Goal: Navigation & Orientation: Find specific page/section

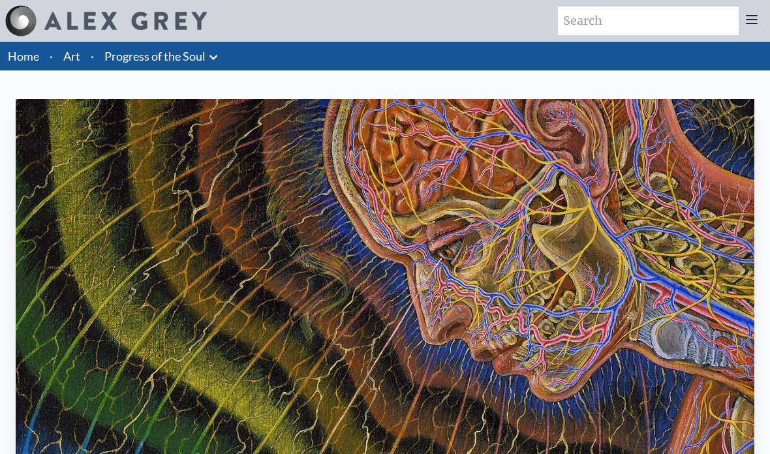
click at [140, 51] on link "Progress of the Soul" at bounding box center [154, 56] width 101 height 18
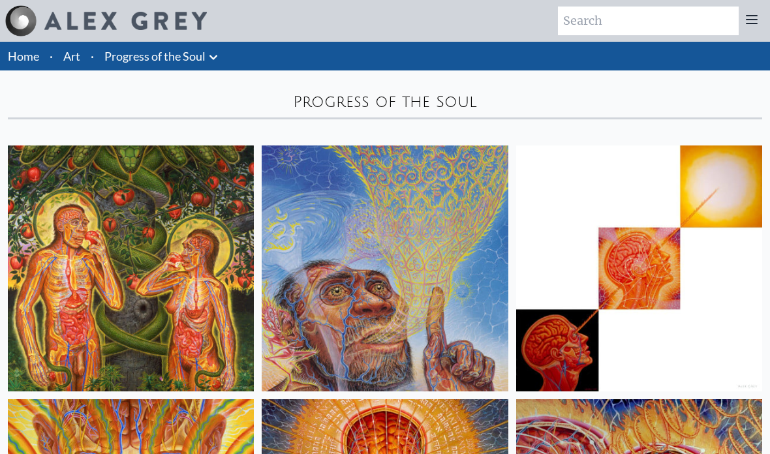
click at [204, 54] on link "Progress of the Soul" at bounding box center [154, 56] width 101 height 18
click at [209, 55] on icon at bounding box center [214, 58] width 16 height 16
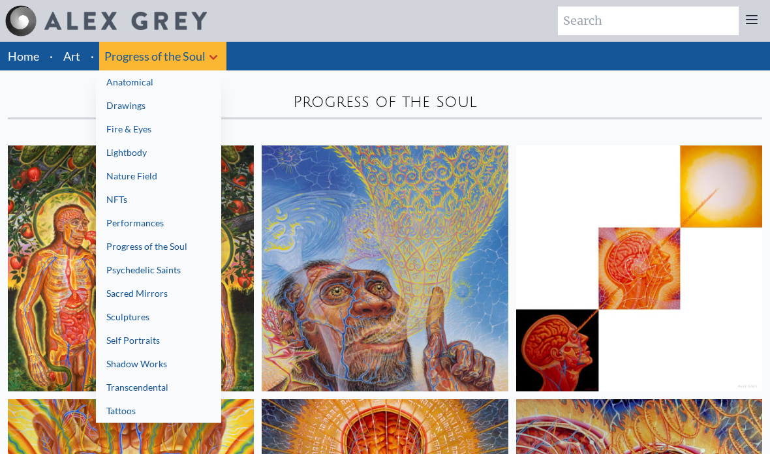
click at [116, 82] on link "Anatomical" at bounding box center [158, 81] width 125 height 23
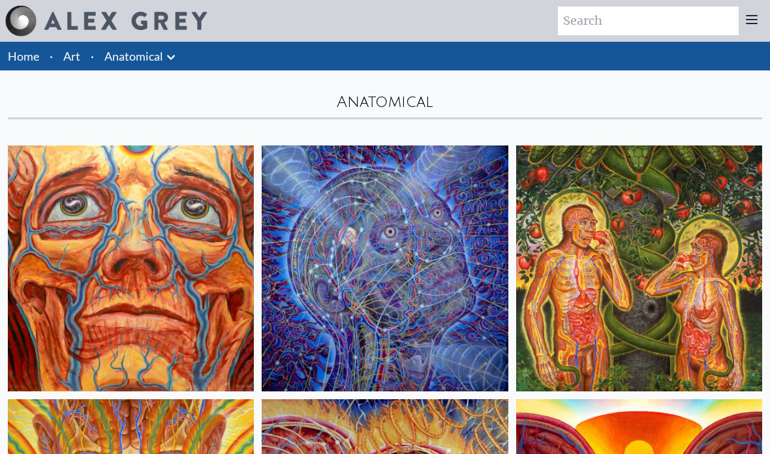
click at [168, 56] on icon at bounding box center [171, 57] width 8 height 5
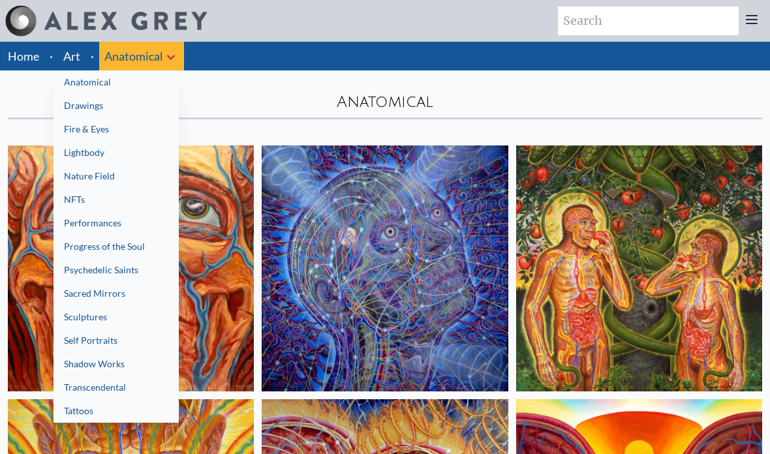
click at [72, 360] on link "Shadow Works" at bounding box center [116, 363] width 125 height 23
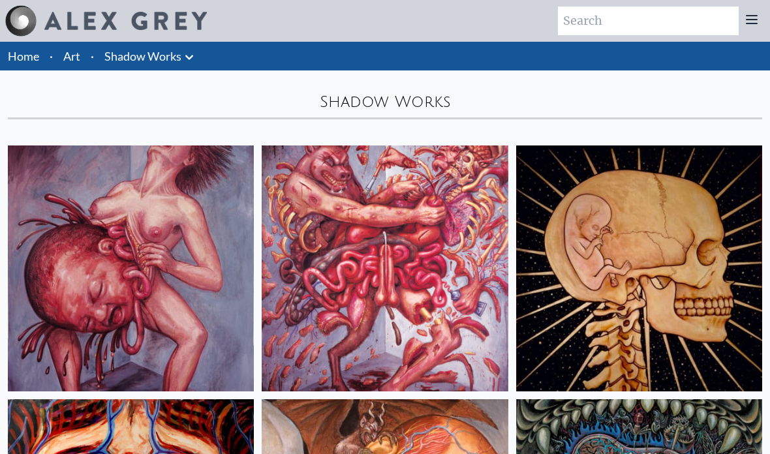
click at [192, 56] on icon at bounding box center [189, 57] width 8 height 5
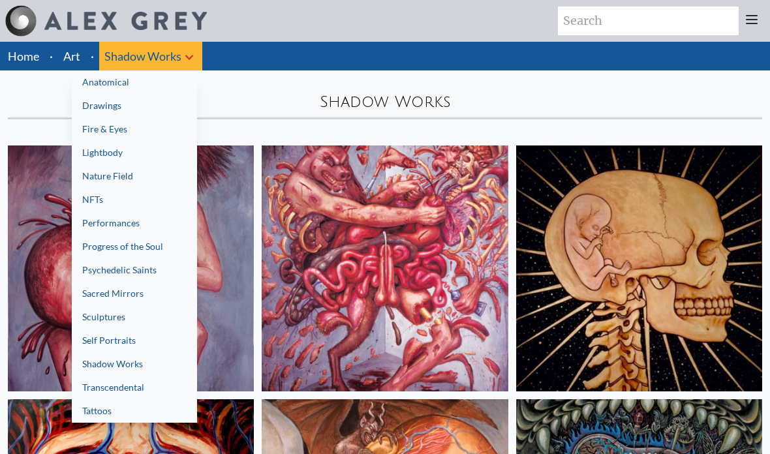
click at [81, 197] on link "NFTs" at bounding box center [134, 199] width 125 height 23
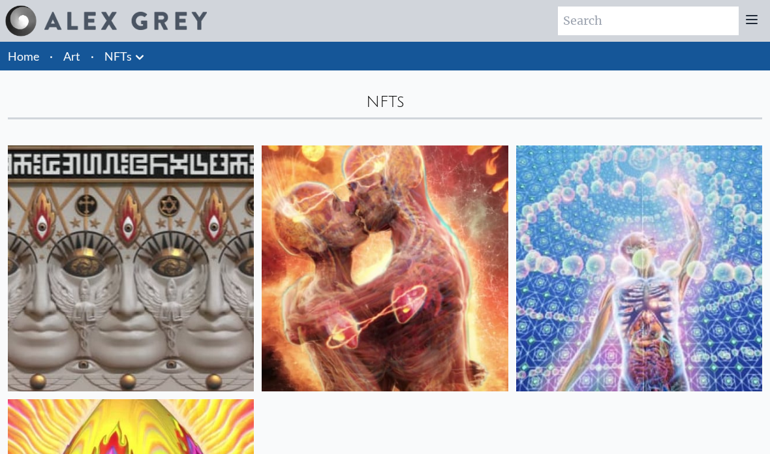
click at [140, 57] on icon at bounding box center [140, 57] width 8 height 5
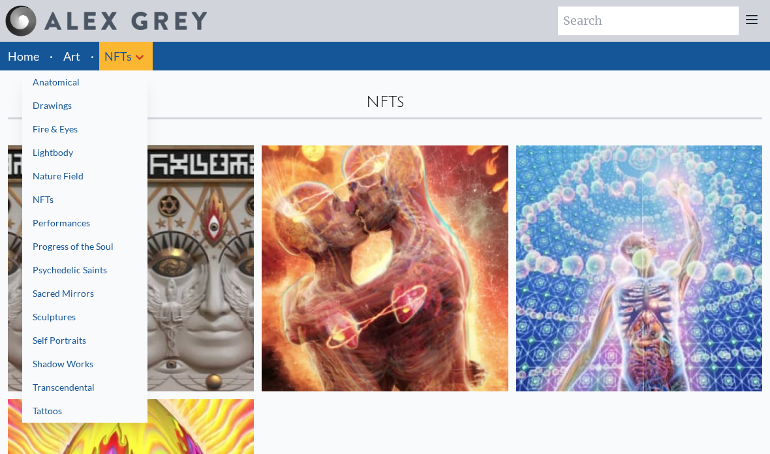
click at [42, 416] on link "Tattoos" at bounding box center [84, 410] width 125 height 23
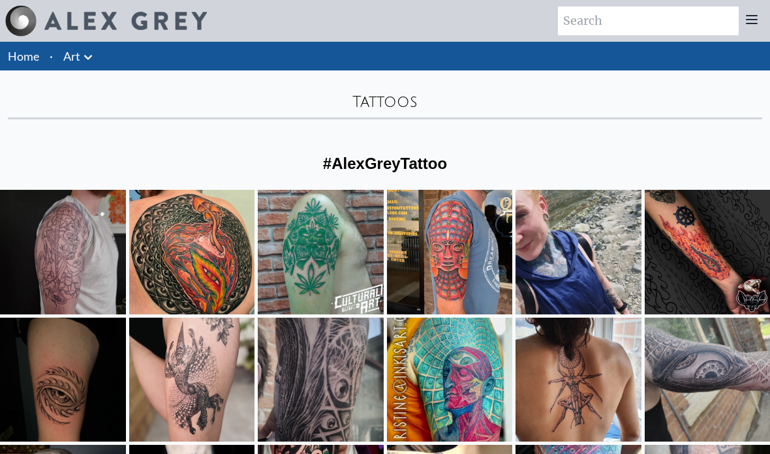
click at [86, 57] on icon at bounding box center [88, 57] width 8 height 5
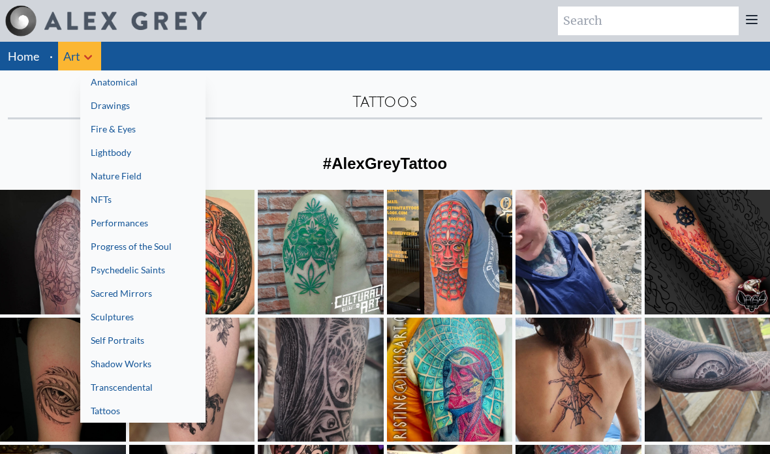
click at [101, 132] on link "Fire & Eyes" at bounding box center [142, 128] width 125 height 23
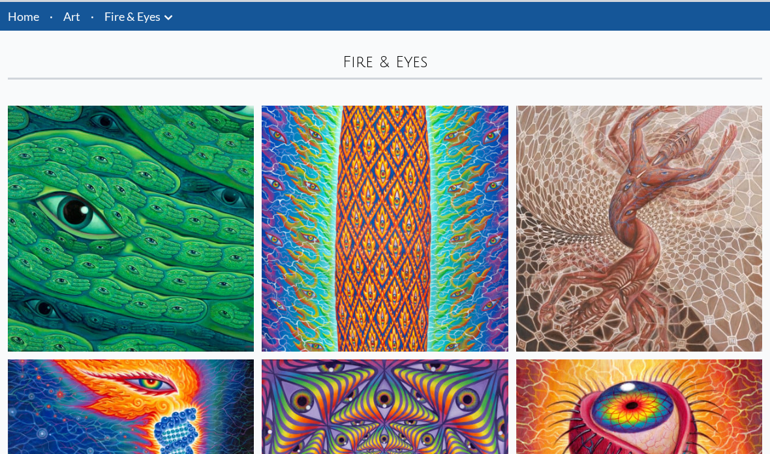
scroll to position [34, 0]
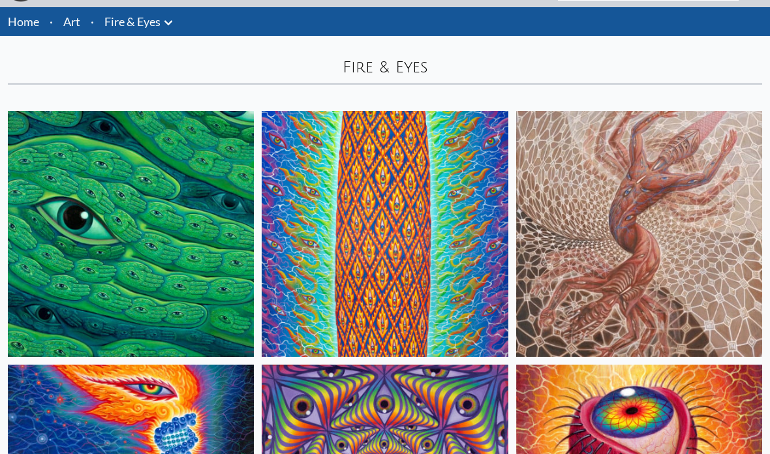
click at [168, 22] on icon at bounding box center [169, 24] width 16 height 16
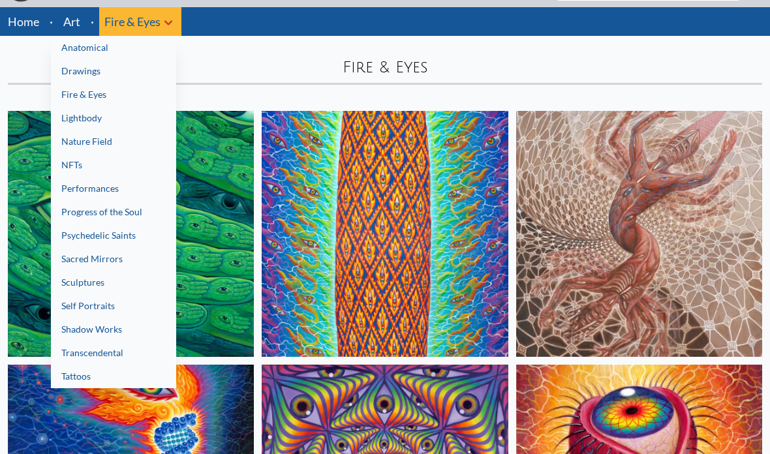
click at [78, 237] on link "Psychedelic Saints" at bounding box center [113, 235] width 125 height 23
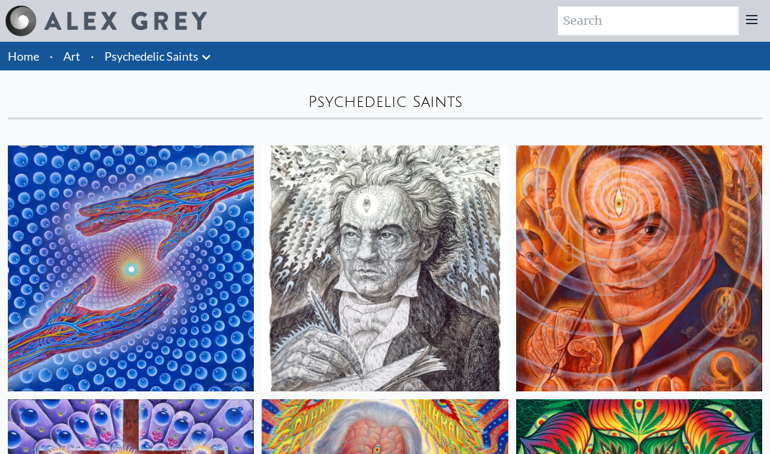
click at [208, 52] on icon at bounding box center [206, 58] width 16 height 16
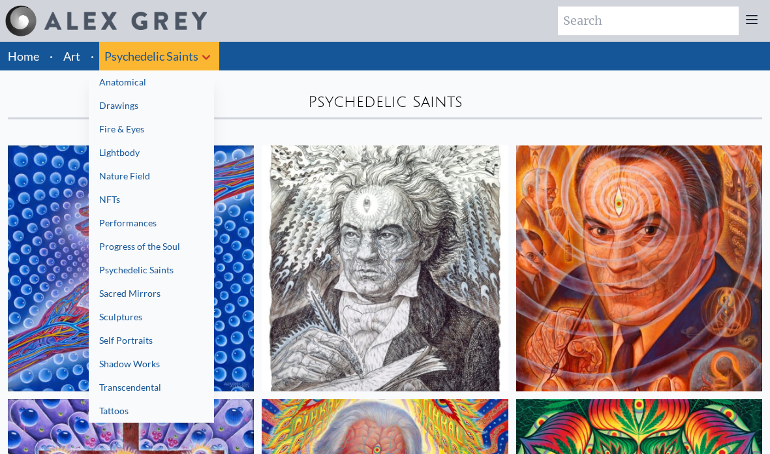
click at [106, 340] on link "Self Portraits" at bounding box center [151, 340] width 125 height 23
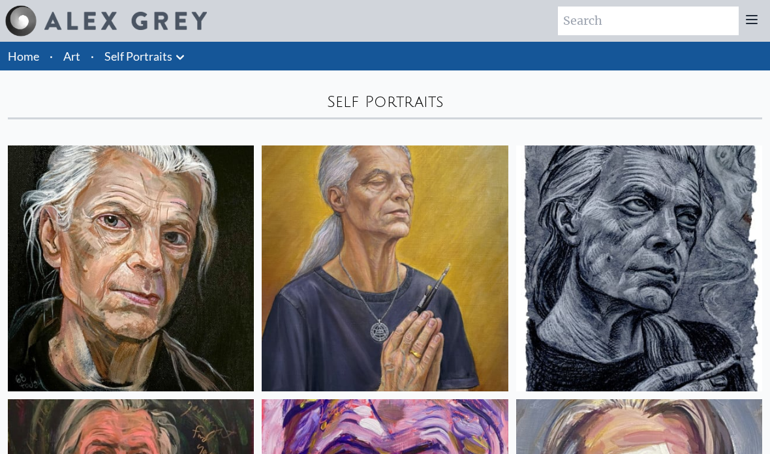
click at [183, 55] on icon at bounding box center [180, 57] width 8 height 5
